Goal: Find specific page/section: Find specific page/section

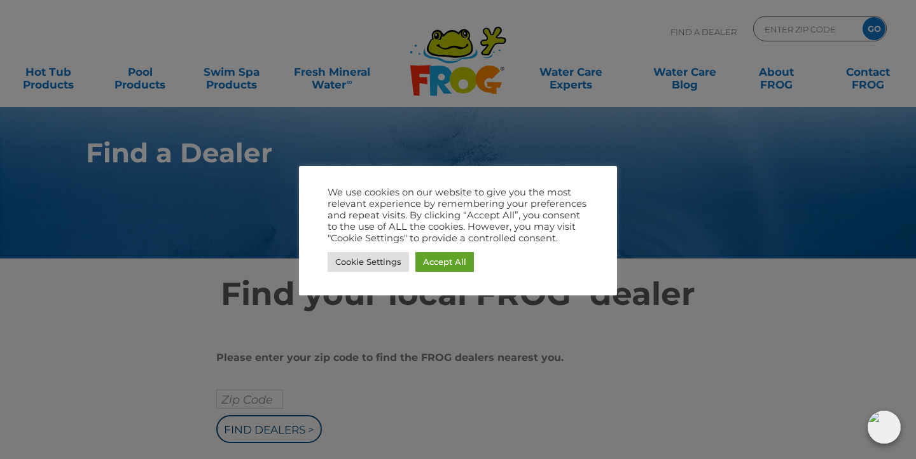
click at [457, 332] on div at bounding box center [458, 229] width 916 height 459
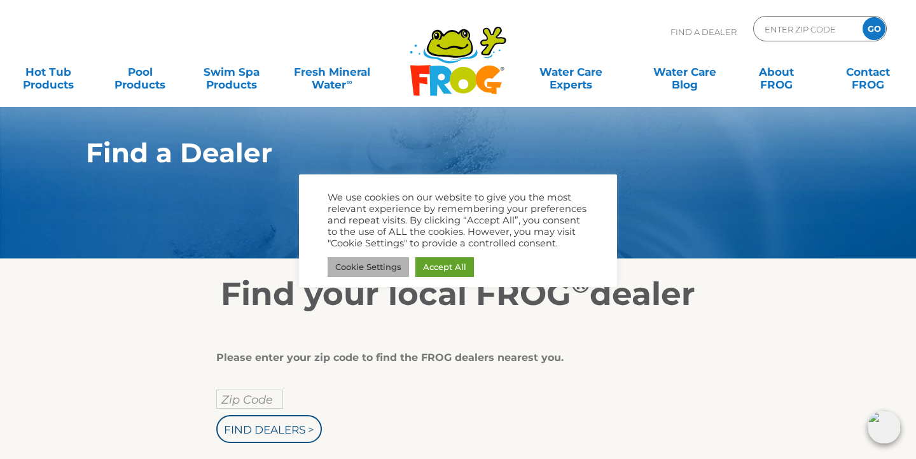
click at [378, 261] on body ".st130{clip-path:url(#SVGID_2_);fill-rule:evenodd;clip-rule:evenodd;fill:#C3CC0…" at bounding box center [458, 229] width 916 height 459
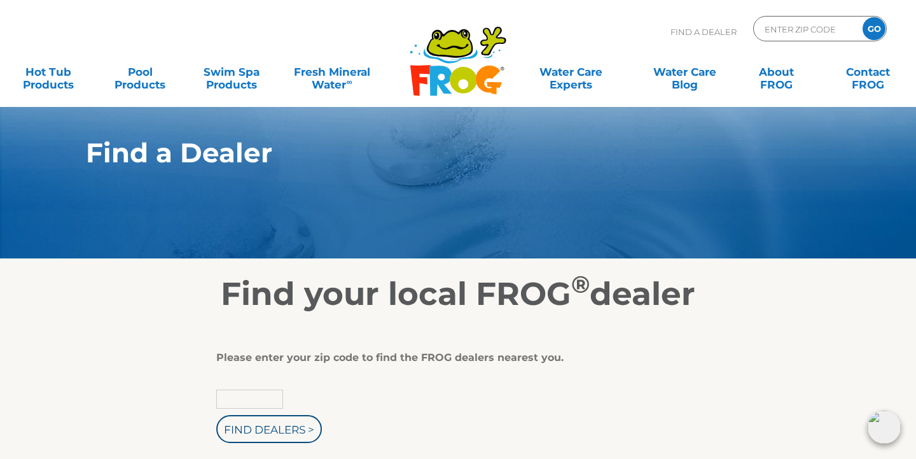
click at [258, 394] on input "text" at bounding box center [249, 398] width 67 height 19
type input "11506"
click at [270, 431] on input "Find Dealers >" at bounding box center [269, 429] width 106 height 28
click at [232, 396] on input "text" at bounding box center [249, 398] width 67 height 19
type input "15061"
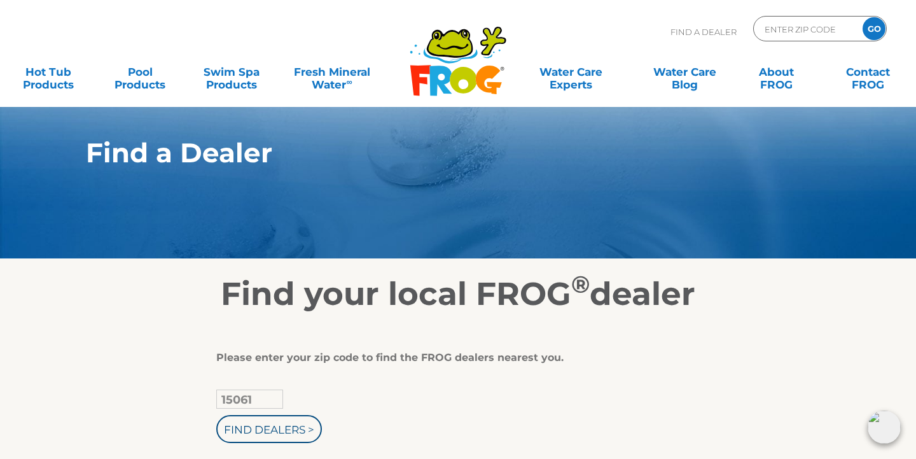
click at [270, 431] on input "Find Dealers >" at bounding box center [269, 429] width 106 height 28
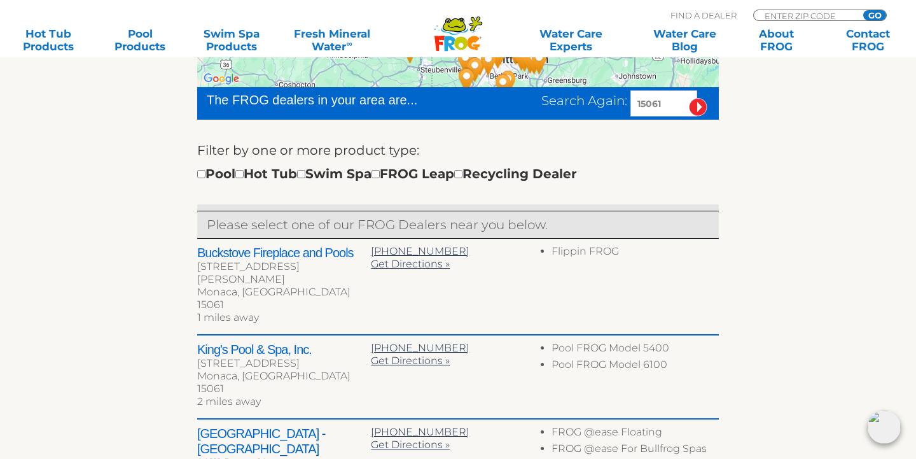
scroll to position [368, 0]
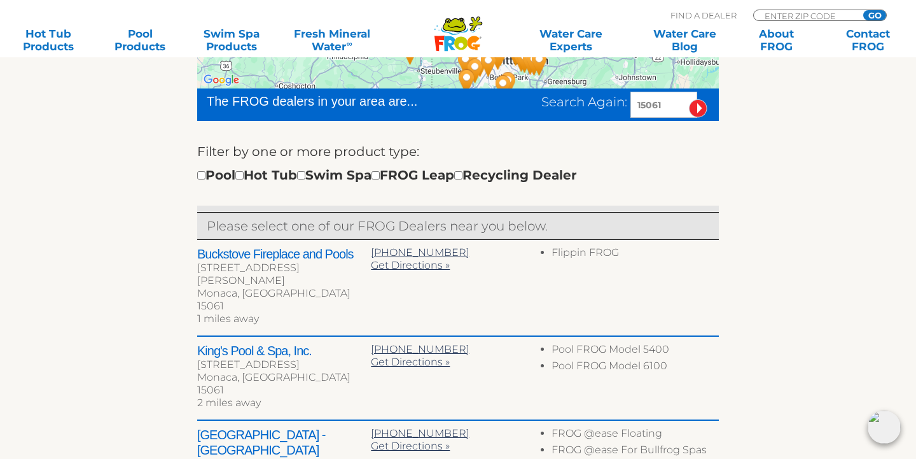
click at [244, 174] on input "checkbox" at bounding box center [239, 175] width 8 height 8
checkbox input "true"
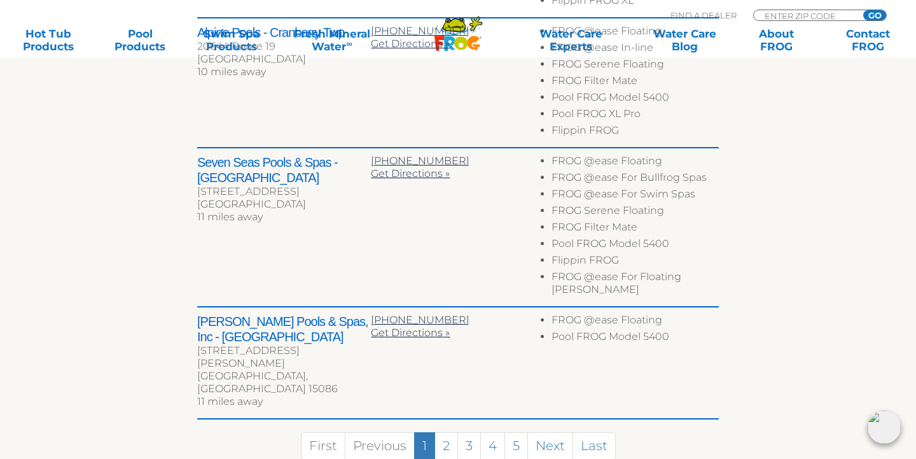
scroll to position [830, 0]
